Goal: Task Accomplishment & Management: Manage account settings

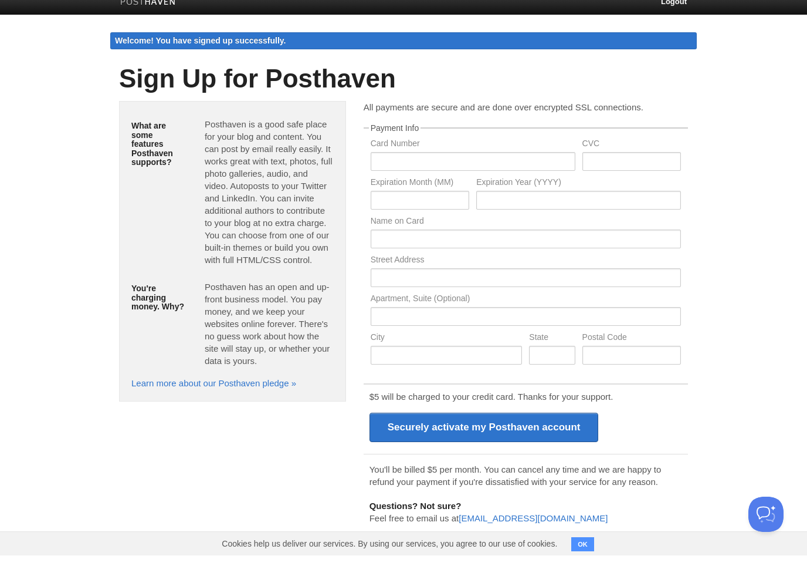
scroll to position [1, 0]
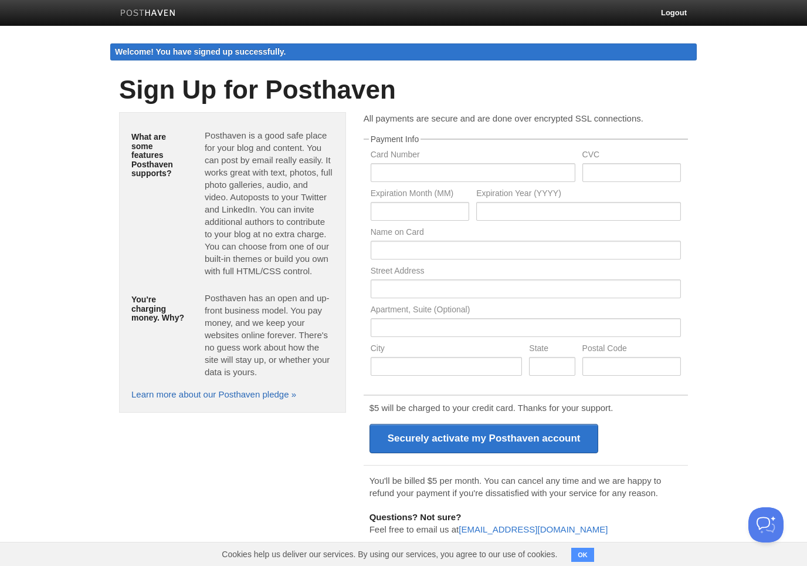
click at [238, 394] on link "Learn more about our Posthaven pledge »" at bounding box center [213, 394] width 165 height 10
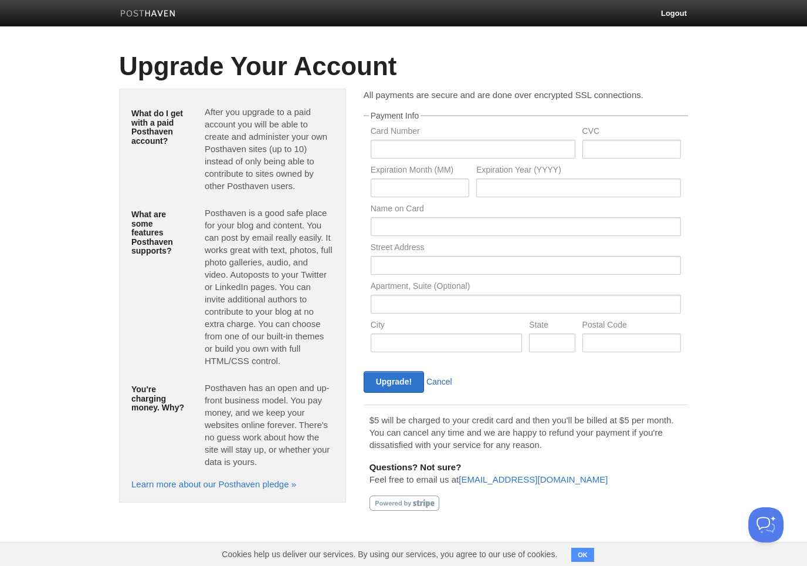
click at [439, 381] on link "Cancel" at bounding box center [440, 381] width 26 height 9
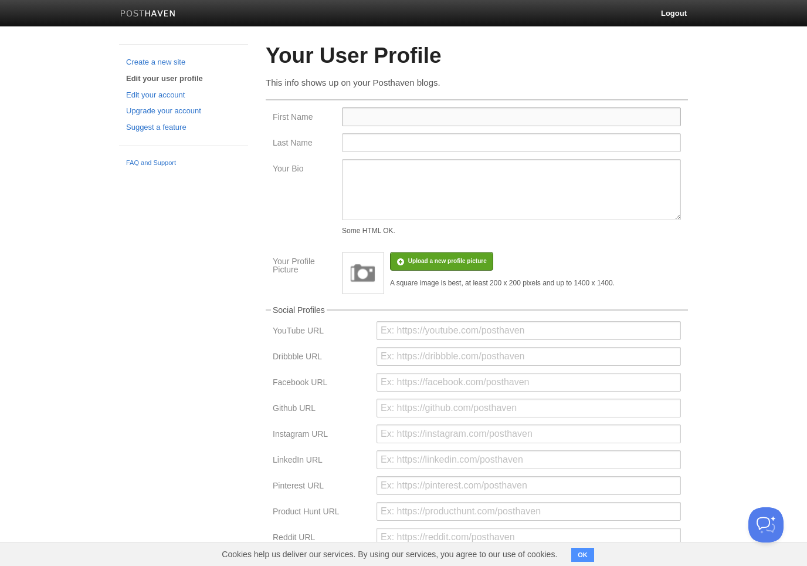
click at [353, 109] on input "First Name" at bounding box center [511, 116] width 339 height 19
type input "Karl"
click at [368, 141] on input "Last Name" at bounding box center [511, 142] width 339 height 19
type input "Norman"
click at [385, 182] on textarea "Your Bio" at bounding box center [511, 189] width 339 height 61
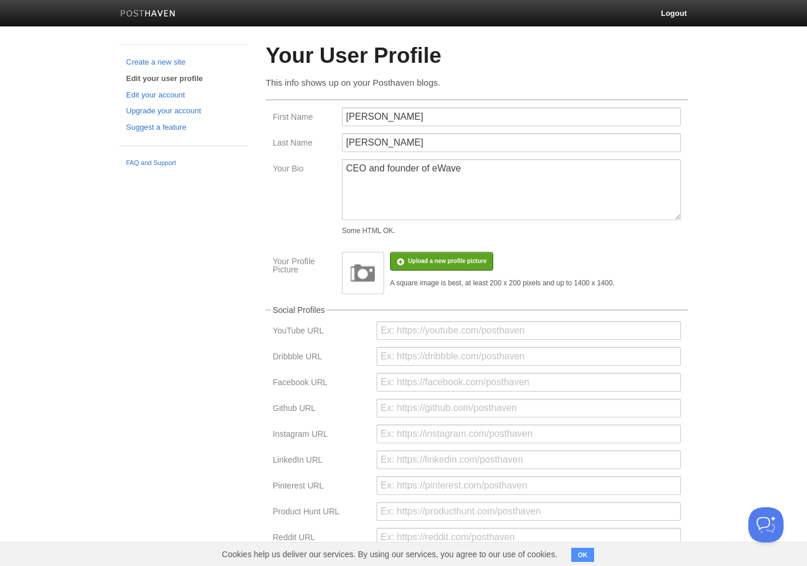
drag, startPoint x: 441, startPoint y: 116, endPoint x: 488, endPoint y: 179, distance: 78.4
click at [0, 0] on html "Logout Create a new site Edit your user profile Edit your account Upgrade your …" at bounding box center [403, 349] width 807 height 699
click at [488, 179] on textarea "CEO and founder of eWave" at bounding box center [511, 189] width 339 height 61
click at [516, 208] on textarea "CEO and founder of Ewave" at bounding box center [511, 189] width 339 height 61
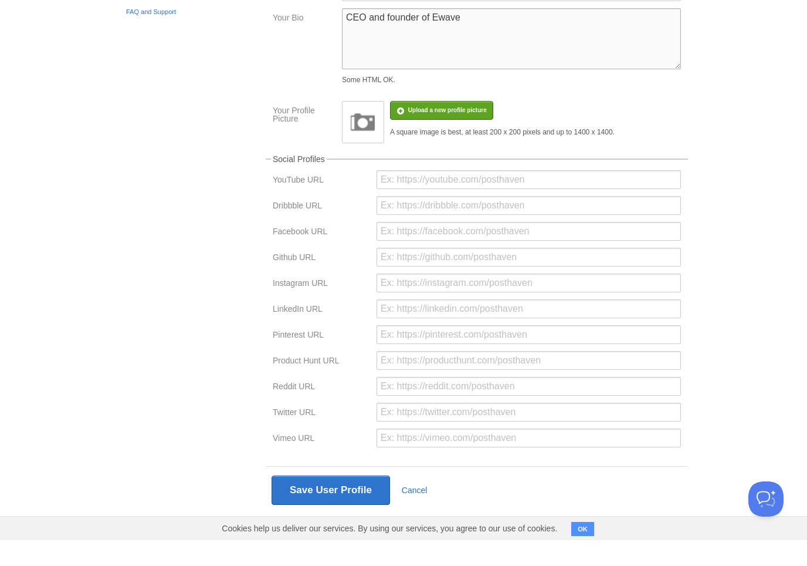
scroll to position [141, 0]
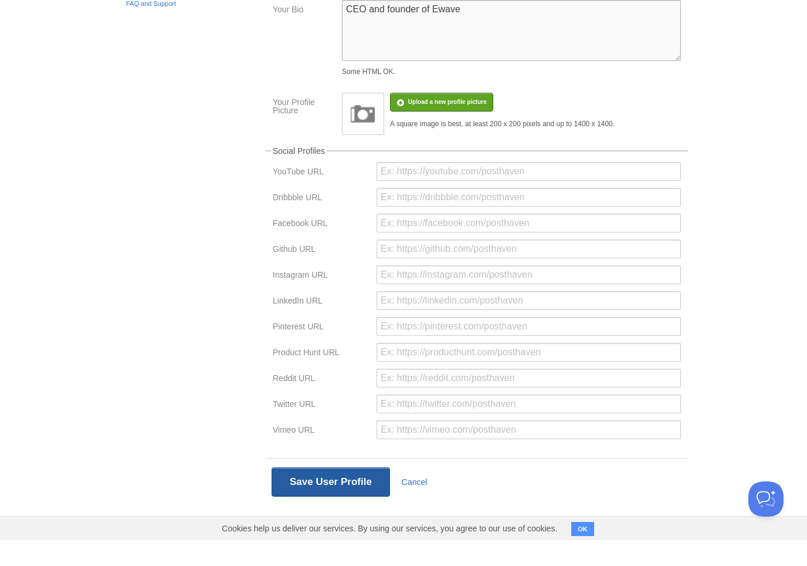
type textarea "CEO and founder of Ewave"
click at [342, 493] on button "Save User Profile" at bounding box center [331, 507] width 119 height 29
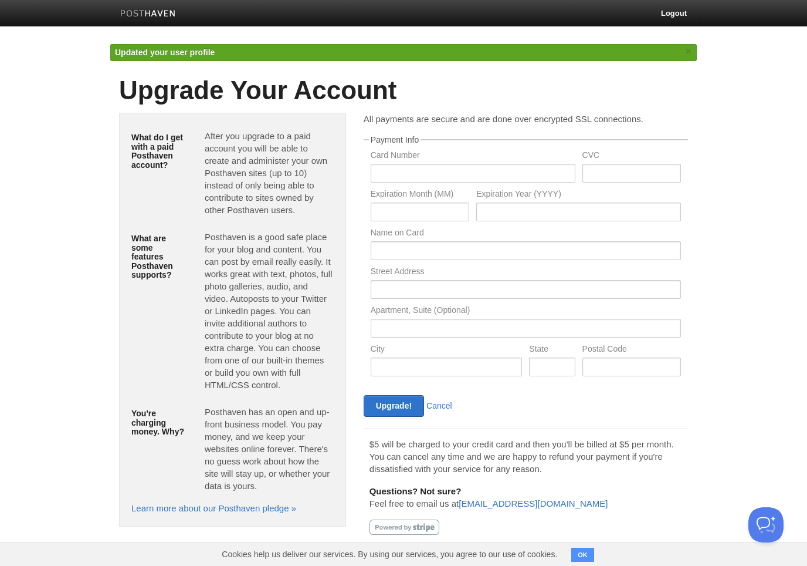
click at [155, 13] on img at bounding box center [148, 14] width 56 height 9
